Goal: Transaction & Acquisition: Purchase product/service

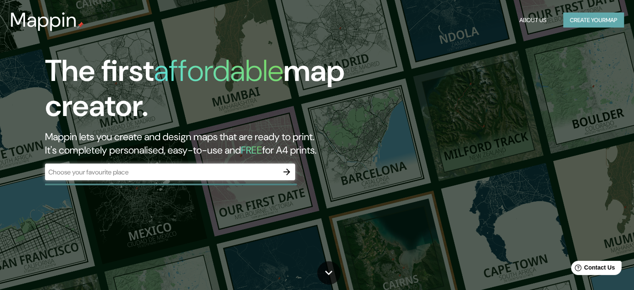
click at [570, 20] on button "Create your map" at bounding box center [593, 20] width 61 height 15
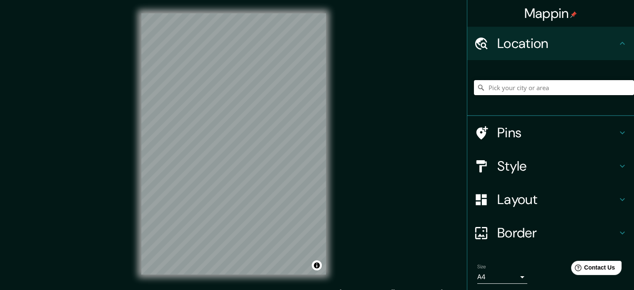
click at [525, 85] on input "Pick your city or area" at bounding box center [554, 87] width 160 height 15
paste input "Camino Real de La Plata 445, Zona Plateada, 42084 Pachuca de Soto, Hgo."
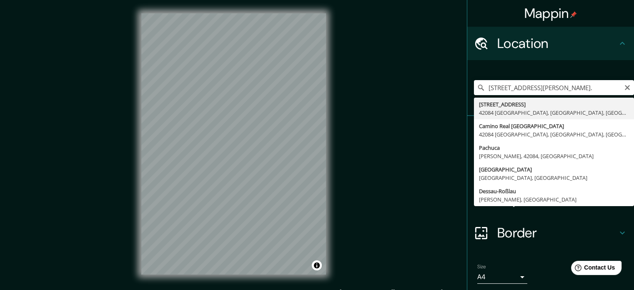
type input "Avenida Camino Real De La Plata 445, 42084 Pachuca, Hidalgo, México"
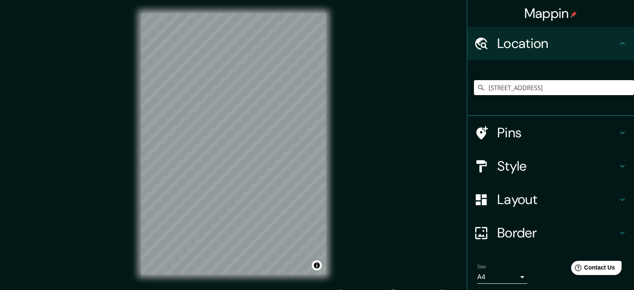
scroll to position [0, 0]
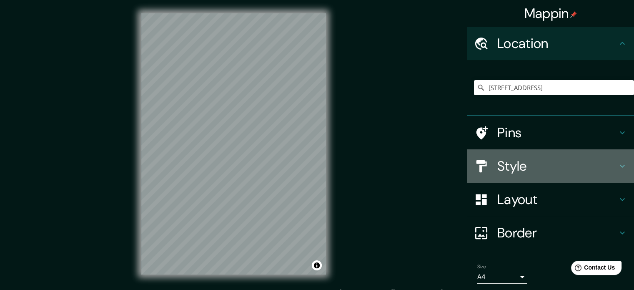
click at [545, 155] on div "Style" at bounding box center [550, 165] width 167 height 33
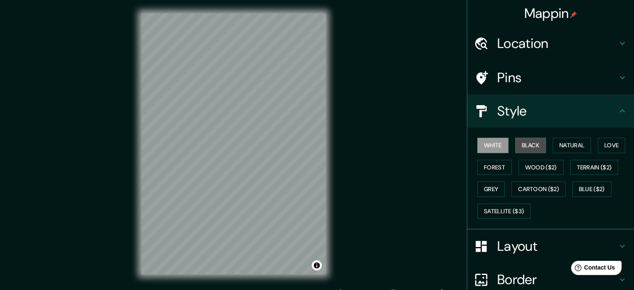
click at [529, 150] on button "Black" at bounding box center [530, 145] width 31 height 15
click at [496, 150] on button "White" at bounding box center [492, 145] width 31 height 15
click at [569, 150] on button "Natural" at bounding box center [572, 145] width 38 height 15
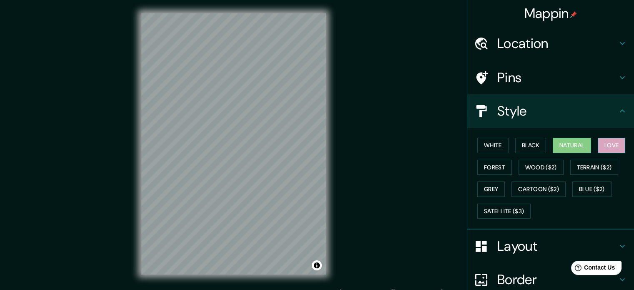
click at [598, 146] on button "Love" at bounding box center [612, 145] width 28 height 15
click at [595, 168] on button "Terrain ($2)" at bounding box center [594, 167] width 48 height 15
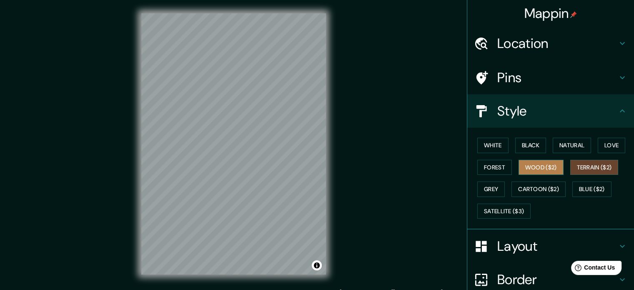
click at [550, 167] on button "Wood ($2)" at bounding box center [541, 167] width 45 height 15
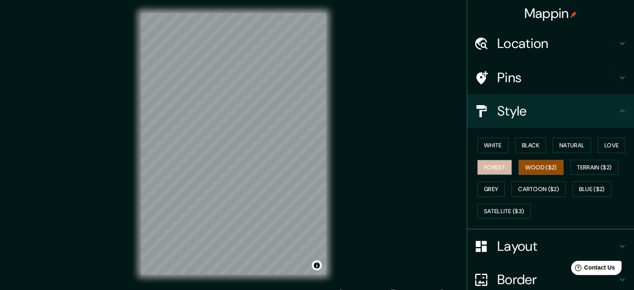
click at [499, 166] on button "Forest" at bounding box center [494, 167] width 35 height 15
click at [487, 190] on button "Grey" at bounding box center [491, 188] width 28 height 15
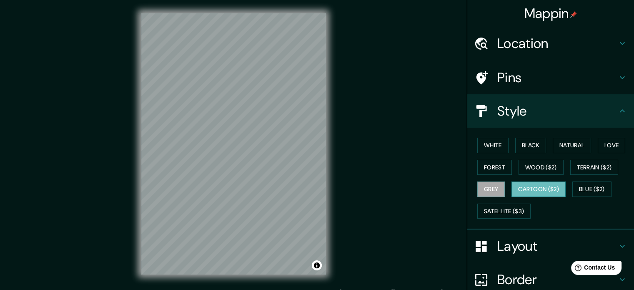
click at [523, 190] on button "Cartoon ($2)" at bounding box center [538, 188] width 54 height 15
click at [578, 189] on button "Blue ($2)" at bounding box center [591, 188] width 39 height 15
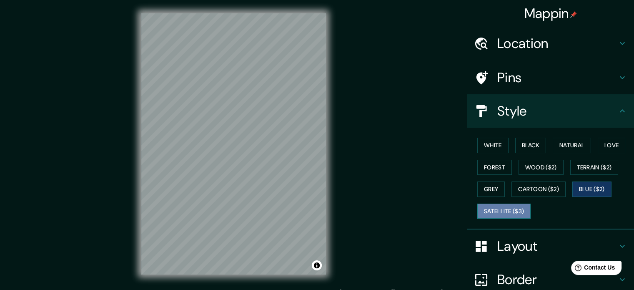
click at [510, 208] on button "Satellite ($3)" at bounding box center [503, 210] width 53 height 15
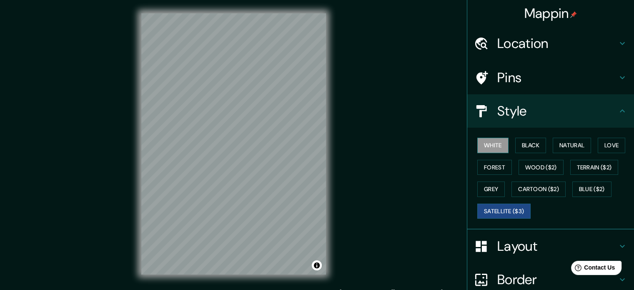
click at [485, 146] on button "White" at bounding box center [492, 145] width 31 height 15
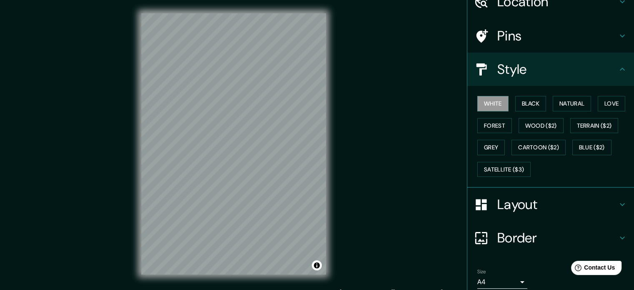
click at [542, 206] on h4 "Layout" at bounding box center [557, 204] width 120 height 17
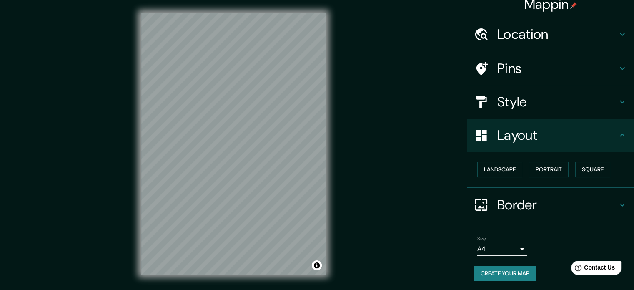
scroll to position [11, 0]
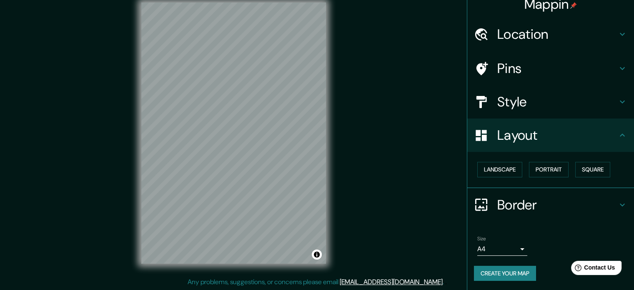
click at [504, 247] on body "Mappin Location Avenida Camino Real De La Plata 445, 42084 Pachuca, Hidalgo, Mé…" at bounding box center [317, 134] width 634 height 290
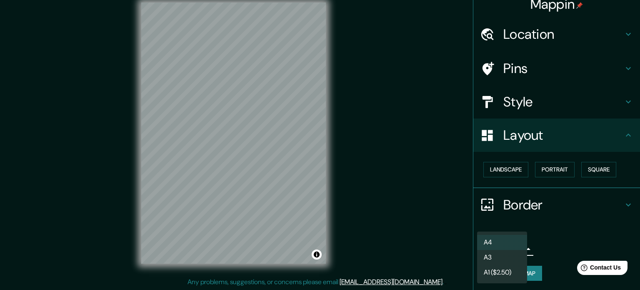
click at [569, 231] on div at bounding box center [320, 145] width 640 height 290
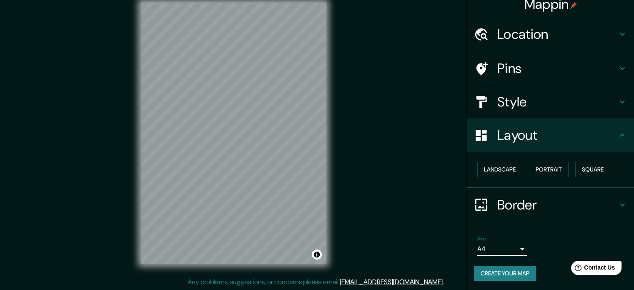
click at [532, 140] on h4 "Layout" at bounding box center [557, 135] width 120 height 17
click at [513, 274] on button "Create your map" at bounding box center [505, 273] width 62 height 15
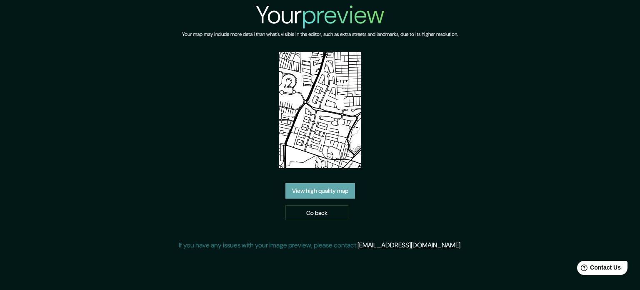
click at [337, 190] on link "View high quality map" at bounding box center [321, 190] width 70 height 15
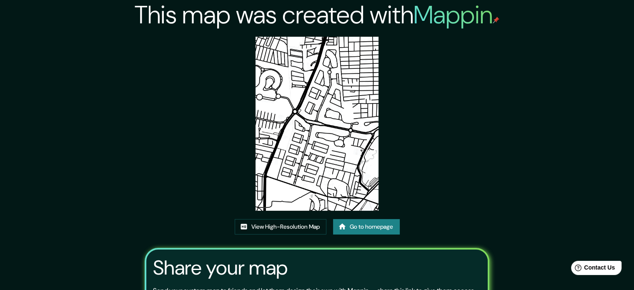
click at [308, 111] on img at bounding box center [317, 124] width 123 height 174
click at [315, 115] on img at bounding box center [317, 124] width 123 height 174
